Goal: Task Accomplishment & Management: Manage account settings

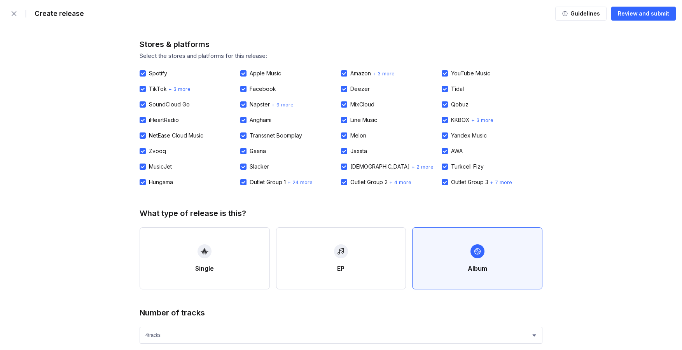
select select "4"
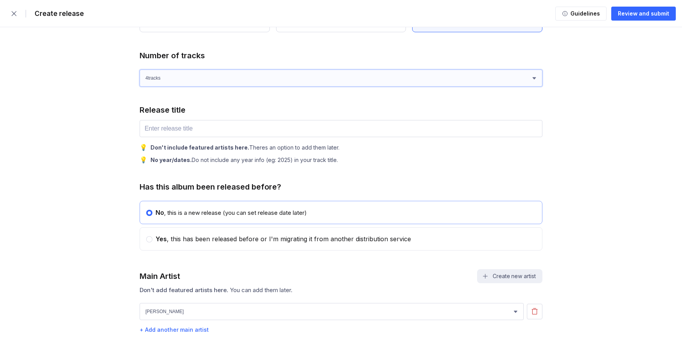
click at [534, 78] on select "1 track (single) 2 track s 3 track s 4 track s" at bounding box center [341, 78] width 403 height 17
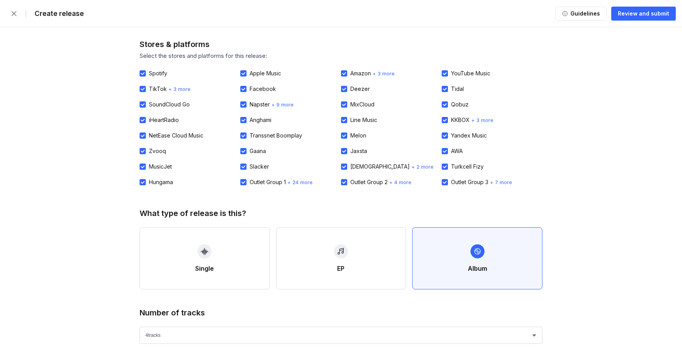
click at [22, 17] on div "| Create release" at bounding box center [45, 14] width 78 height 16
click at [21, 16] on button "button" at bounding box center [14, 14] width 16 height 16
click at [17, 16] on icon "button" at bounding box center [14, 14] width 8 height 8
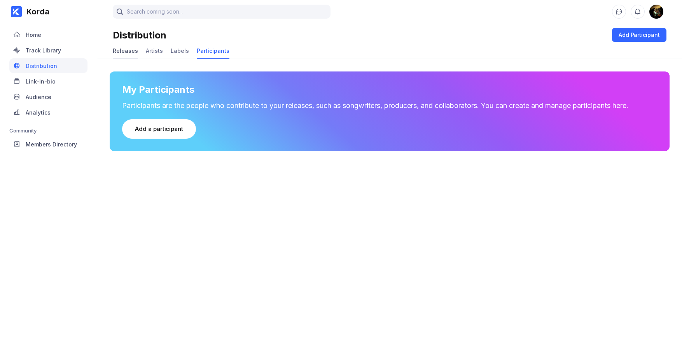
click at [125, 51] on div "Releases" at bounding box center [125, 50] width 25 height 7
click at [164, 129] on div "Distribute now" at bounding box center [155, 129] width 40 height 8
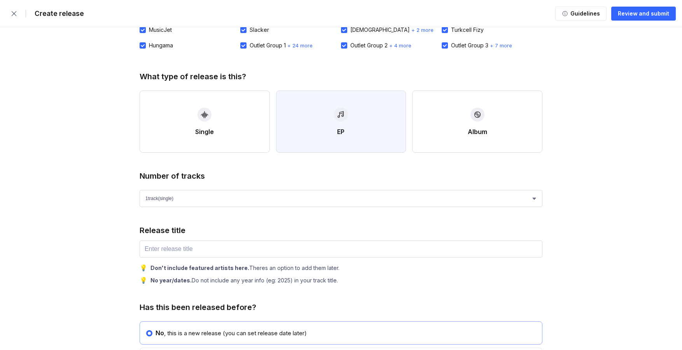
scroll to position [138, 0]
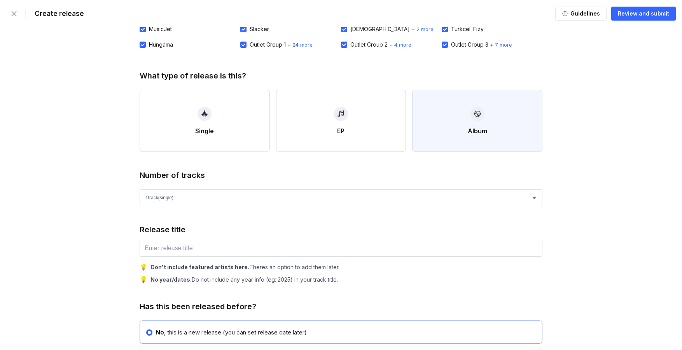
click at [440, 122] on button "Album" at bounding box center [477, 121] width 130 height 62
select select "4"
click at [538, 196] on select "1 track (single) 2 track s 3 track s 4 track s" at bounding box center [341, 197] width 403 height 17
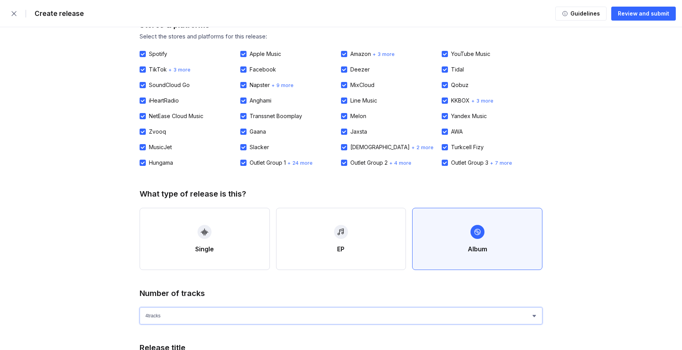
scroll to position [0, 0]
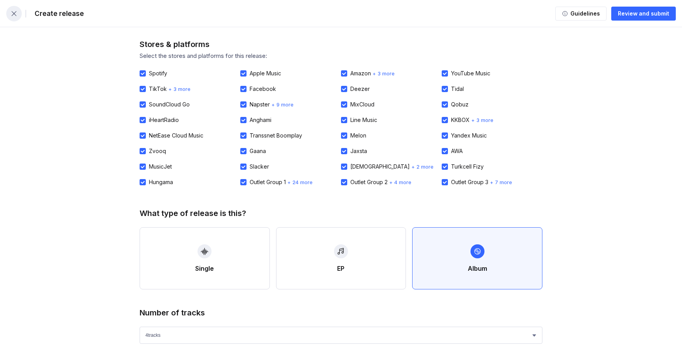
click at [19, 14] on button "button" at bounding box center [14, 14] width 16 height 16
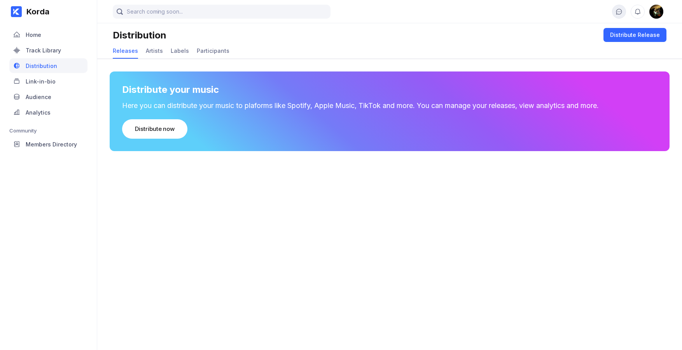
click at [616, 12] on icon at bounding box center [619, 12] width 6 height 6
click at [656, 12] on img at bounding box center [656, 12] width 14 height 14
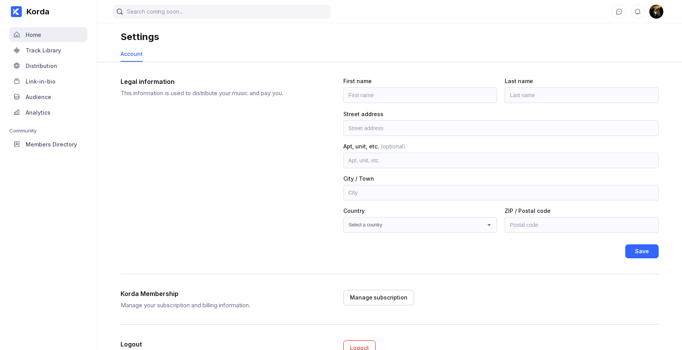
click at [34, 37] on div "Home" at bounding box center [34, 34] width 16 height 7
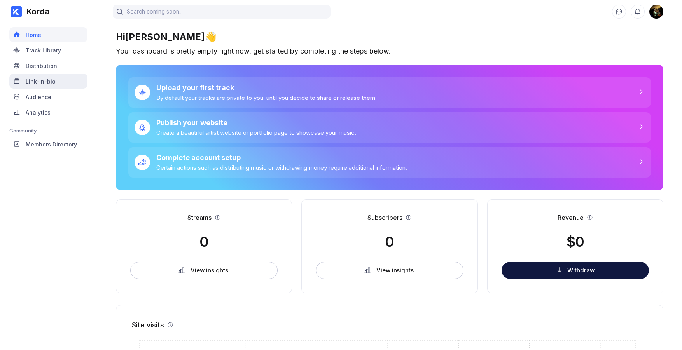
click at [45, 81] on div "Link-in-bio" at bounding box center [41, 81] width 30 height 7
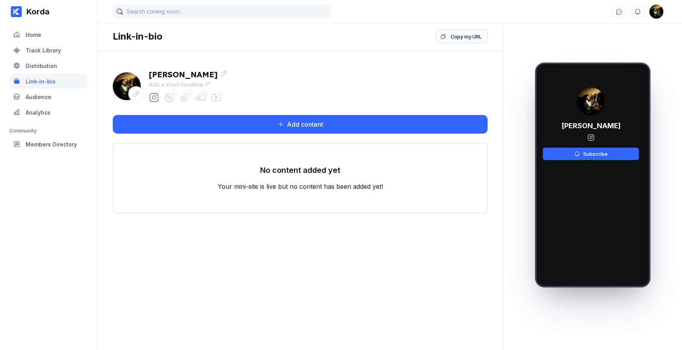
click at [215, 97] on icon at bounding box center [216, 97] width 11 height 11
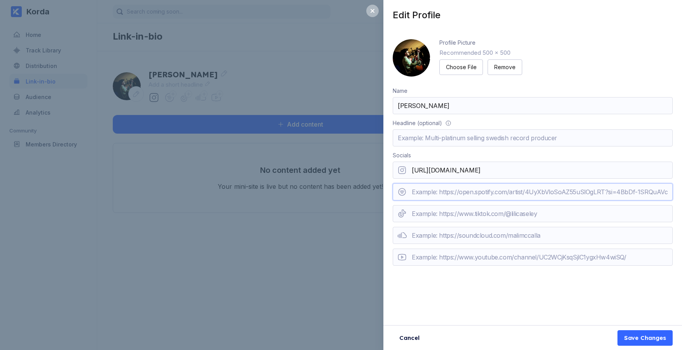
click at [468, 196] on input "url" at bounding box center [533, 191] width 280 height 17
paste input "[URL][DOMAIN_NAME]"
type input "[URL][DOMAIN_NAME]"
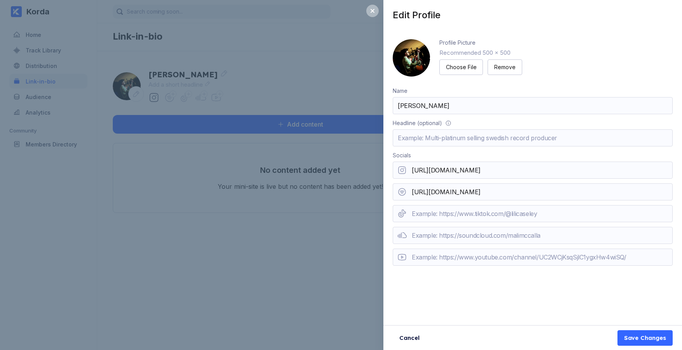
click at [389, 147] on div "Profile Picture Recommended 500 x 500 Choose File Remove Name [PERSON_NAME] Hea…" at bounding box center [532, 157] width 299 height 255
click at [446, 262] on input "url" at bounding box center [533, 257] width 280 height 17
paste input "[URL][DOMAIN_NAME]"
type input "[URL][DOMAIN_NAME]"
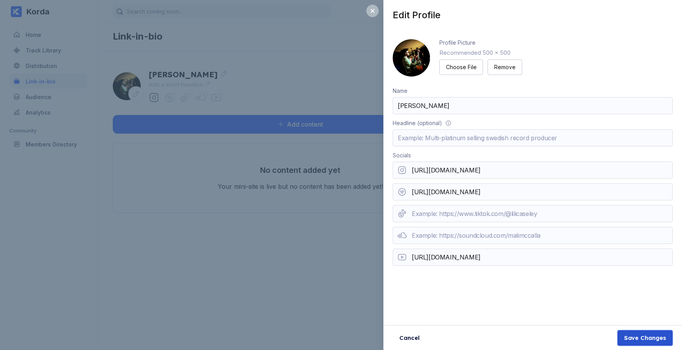
click at [641, 342] on button "Save Changes" at bounding box center [644, 338] width 55 height 16
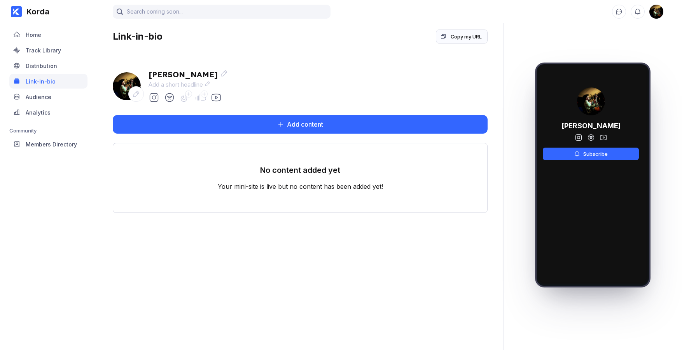
click at [186, 100] on icon at bounding box center [185, 97] width 11 height 11
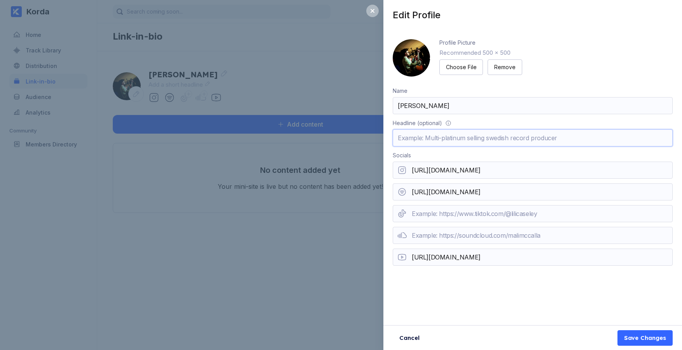
click at [411, 139] on input "text" at bounding box center [533, 137] width 280 height 17
type input "A"
type input "F"
type input "Americana music for the broken and unbreakable!"
click at [648, 335] on div "Save Changes" at bounding box center [645, 338] width 42 height 8
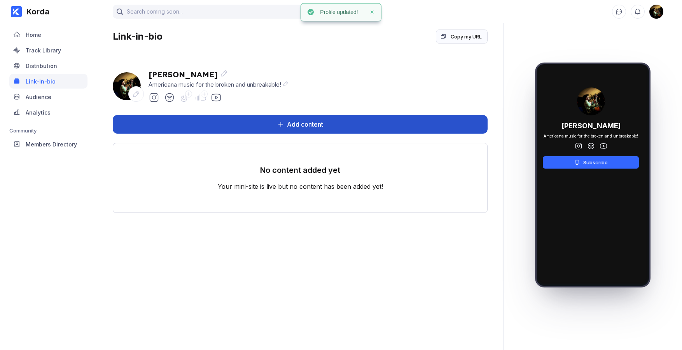
click at [304, 129] on button "Add content" at bounding box center [300, 124] width 375 height 19
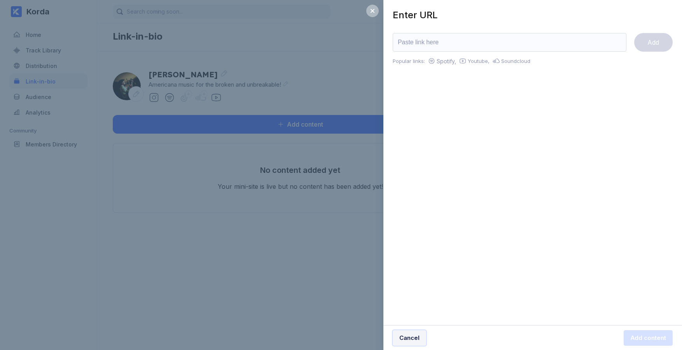
click at [409, 337] on div "Cancel" at bounding box center [409, 338] width 20 height 8
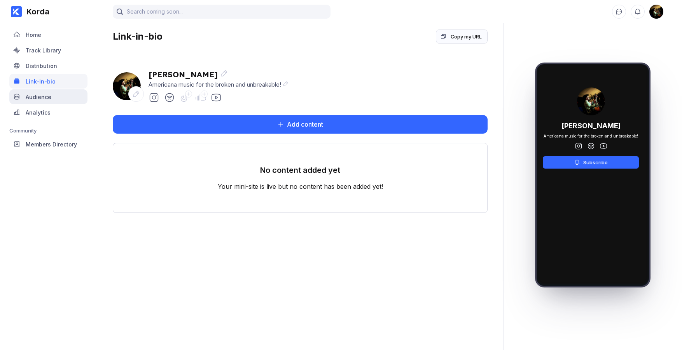
click at [40, 104] on div "Audience" at bounding box center [48, 96] width 78 height 15
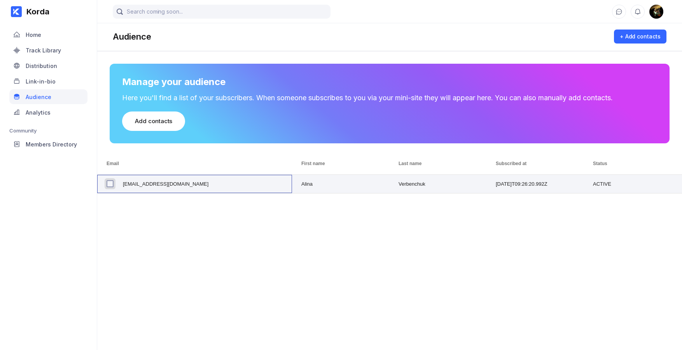
click at [111, 182] on input "Press Space to toggle row selection (unchecked)" at bounding box center [109, 183] width 7 height 7
click at [143, 187] on span "[EMAIL_ADDRESS][DOMAIN_NAME]" at bounding box center [166, 184] width 86 height 18
click at [110, 183] on input "Press Space to toggle row selection (checked)" at bounding box center [109, 183] width 7 height 7
click at [131, 183] on span "[EMAIL_ADDRESS][DOMAIN_NAME]" at bounding box center [166, 184] width 86 height 18
checkbox input "true"
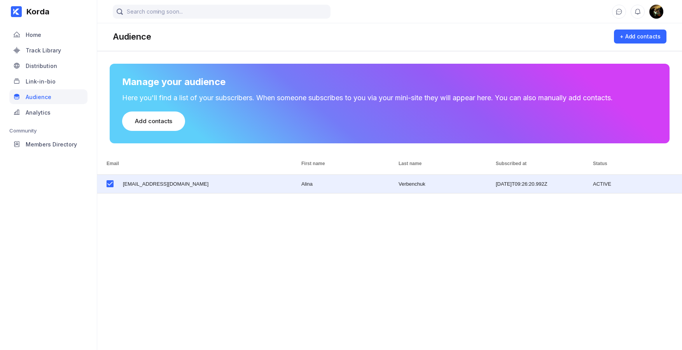
drag, startPoint x: 487, startPoint y: 227, endPoint x: 483, endPoint y: 225, distance: 4.5
click at [487, 227] on div "[EMAIL_ADDRESS][DOMAIN_NAME] [PERSON_NAME] [DATE]T09:26:20.992Z ACTIVE" at bounding box center [389, 300] width 585 height 250
click at [38, 40] on div "Home" at bounding box center [48, 34] width 78 height 15
